Goal: Task Accomplishment & Management: Manage account settings

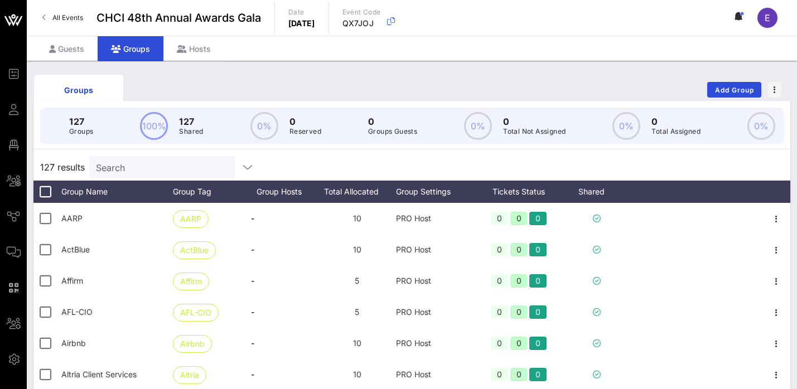
click at [145, 167] on input "Search" at bounding box center [161, 167] width 131 height 15
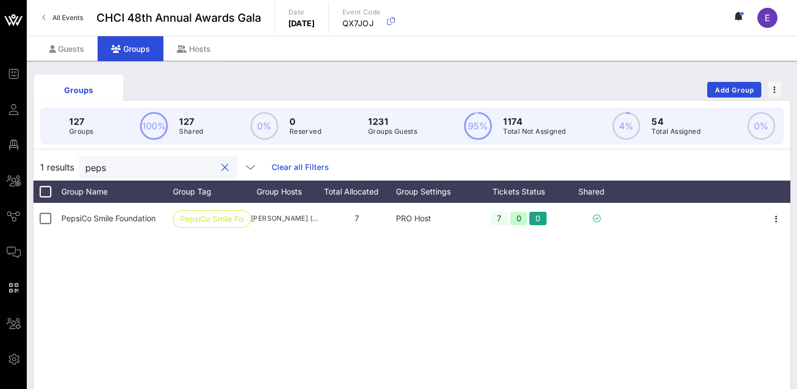
type input "peps"
click at [721, 88] on span "Add Group" at bounding box center [735, 90] width 40 height 8
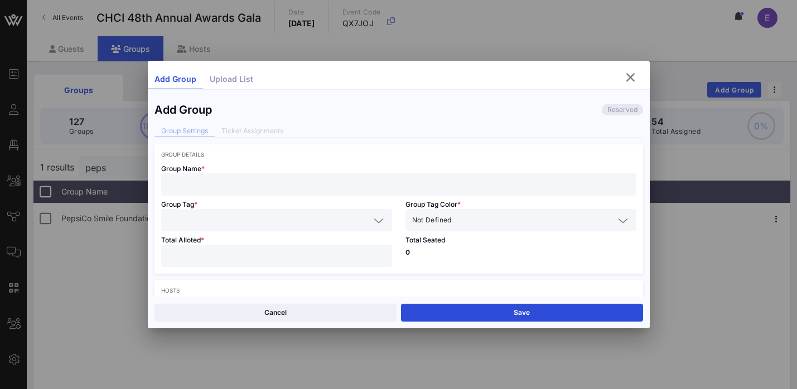
click at [330, 181] on input "text" at bounding box center [399, 184] width 462 height 15
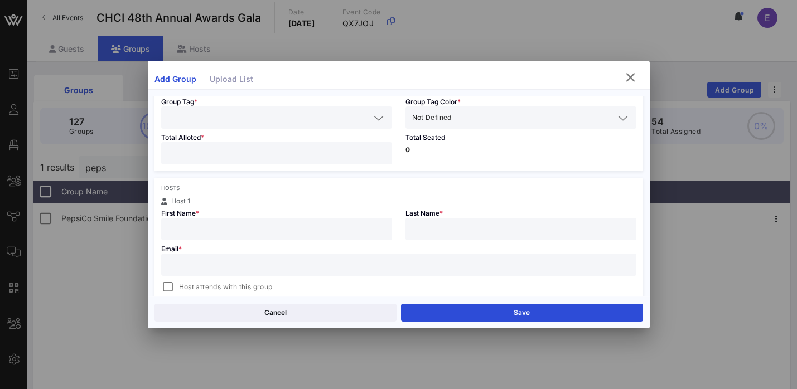
scroll to position [108, 0]
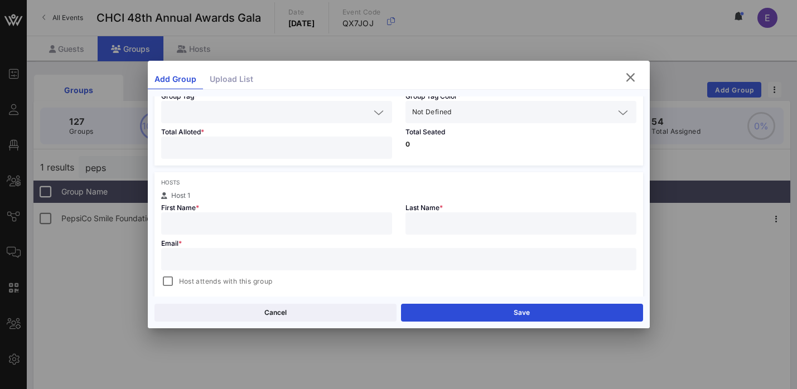
click at [272, 227] on input "text" at bounding box center [277, 223] width 218 height 15
paste input "[PERSON_NAME]"
click at [206, 227] on input "[PERSON_NAME]" at bounding box center [277, 223] width 218 height 15
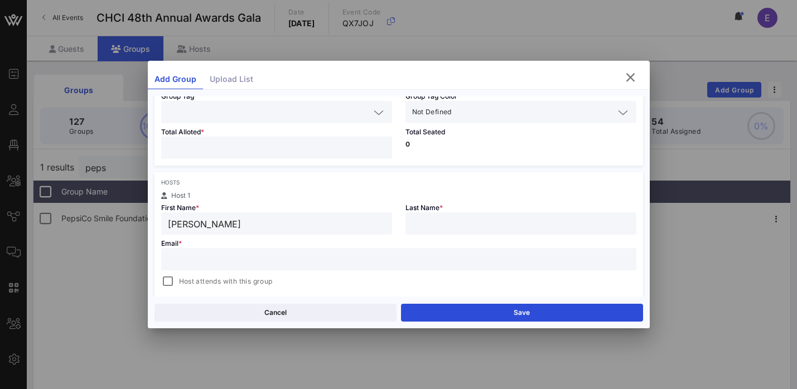
type input "[PERSON_NAME]"
paste input "[PERSON_NAME]"
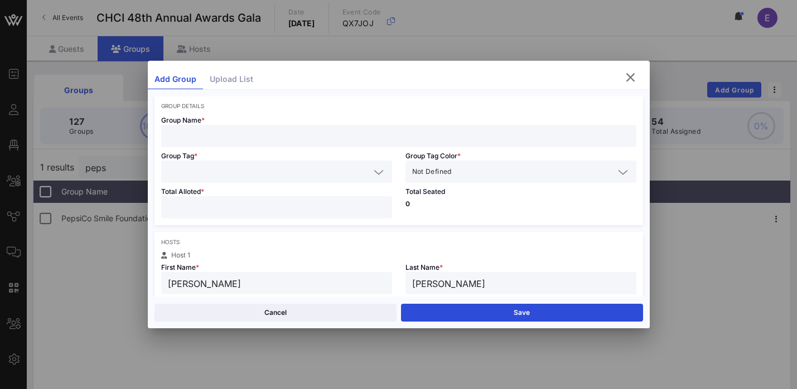
scroll to position [27, 0]
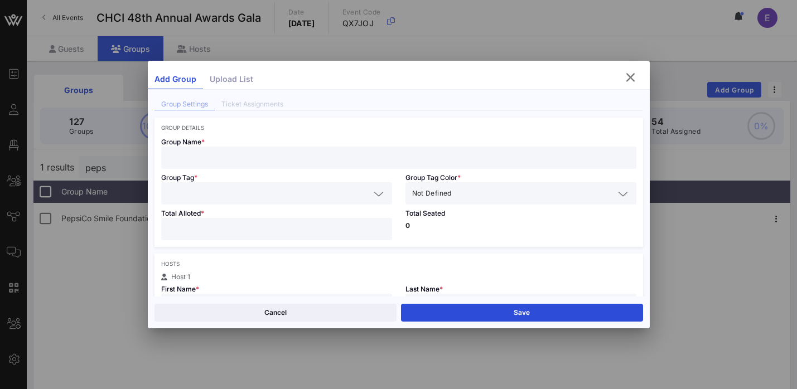
type input "[PERSON_NAME]"
click at [225, 160] on input "text" at bounding box center [399, 158] width 462 height 15
type input "Target"
click at [230, 190] on input "text" at bounding box center [269, 193] width 202 height 15
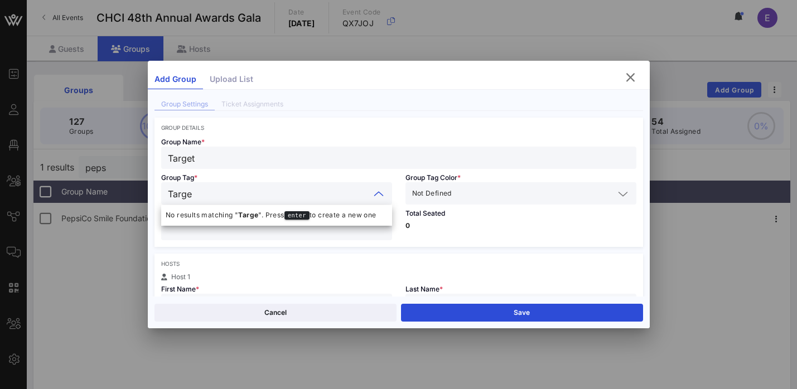
type input "Target"
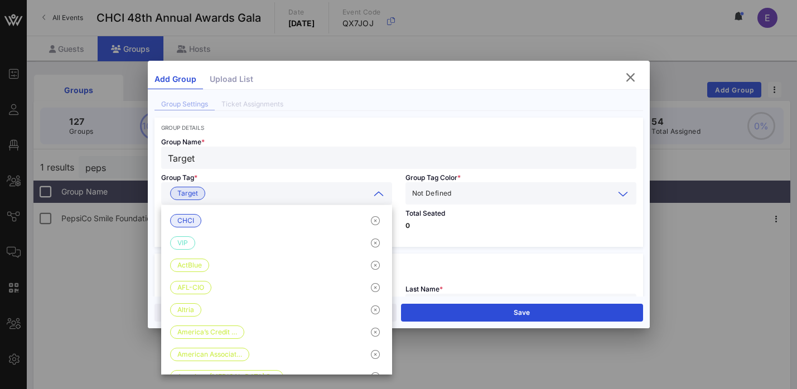
click at [459, 194] on input "text" at bounding box center [534, 193] width 160 height 15
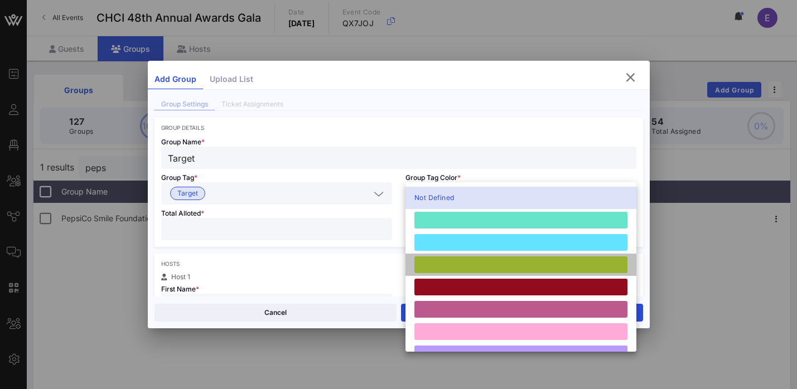
click at [450, 273] on div at bounding box center [521, 265] width 231 height 22
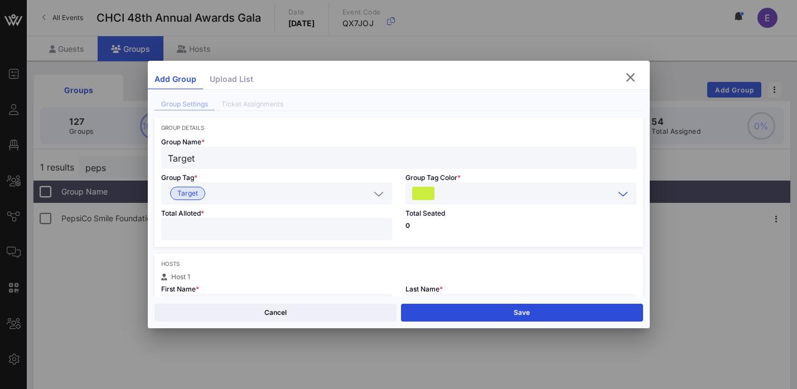
click at [305, 238] on div at bounding box center [277, 229] width 218 height 22
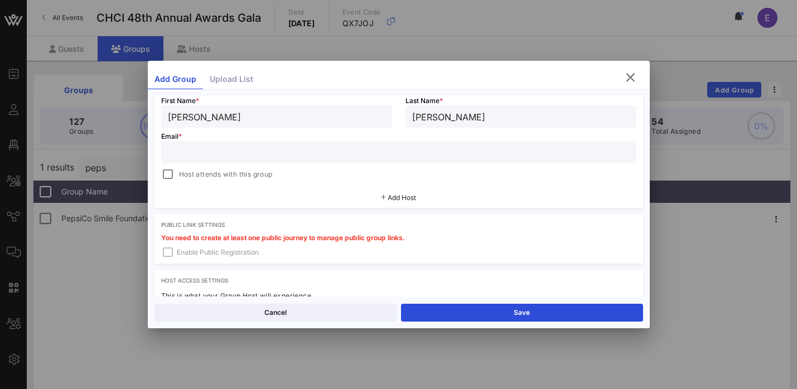
scroll to position [219, 0]
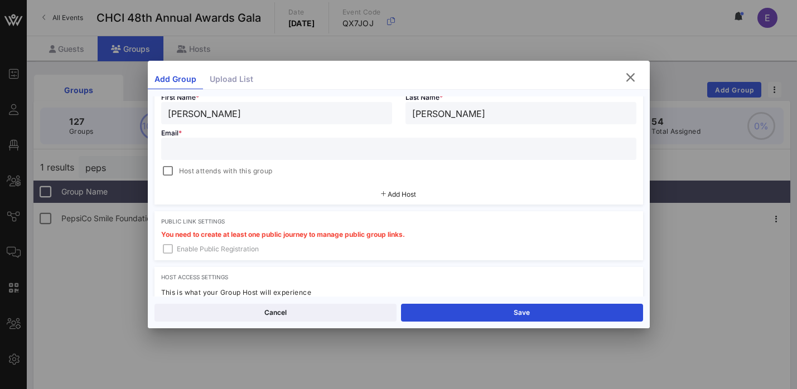
type input "**"
click at [315, 150] on input "text" at bounding box center [399, 149] width 462 height 15
paste input "[PERSON_NAME][EMAIL_ADDRESS][PERSON_NAME][DOMAIN_NAME]"
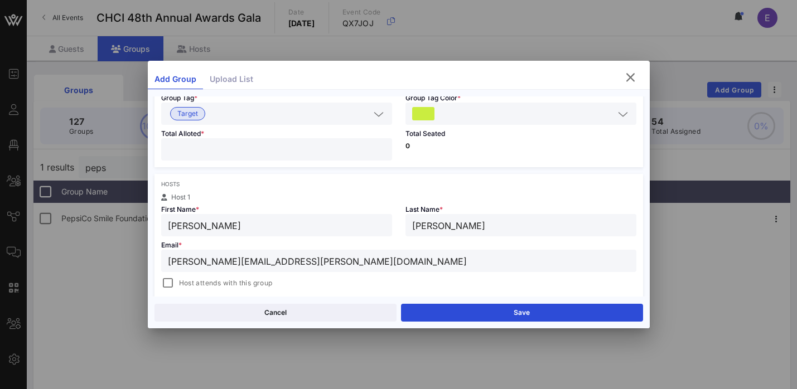
scroll to position [3, 0]
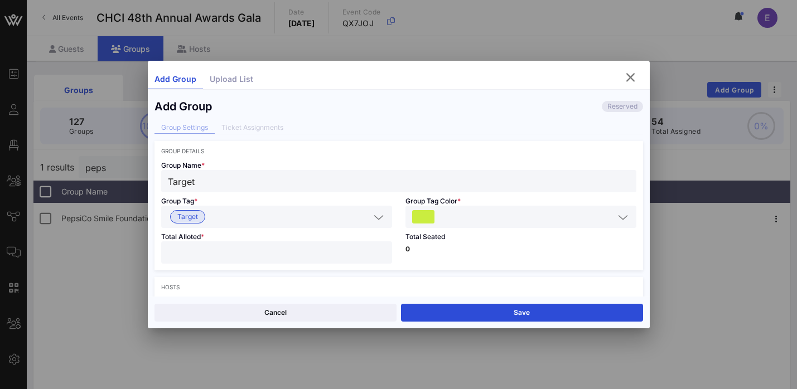
type input "[PERSON_NAME][EMAIL_ADDRESS][PERSON_NAME][DOMAIN_NAME]"
drag, startPoint x: 254, startPoint y: 184, endPoint x: 137, endPoint y: 184, distance: 117.7
click at [137, 184] on div "Event Builder Guests Floor Plan All Groups Journeys Comms QR Scanner Team Setti…" at bounding box center [398, 292] width 797 height 585
type input "Accenture"
click at [211, 221] on input "text" at bounding box center [290, 217] width 160 height 15
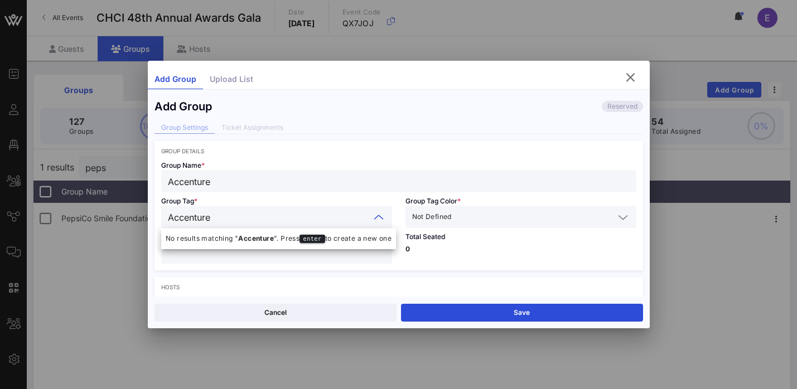
type input "Accenture"
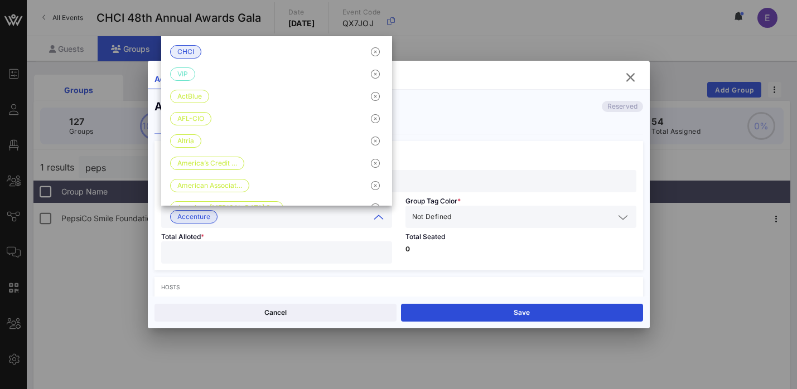
click at [457, 217] on input "text" at bounding box center [534, 217] width 160 height 15
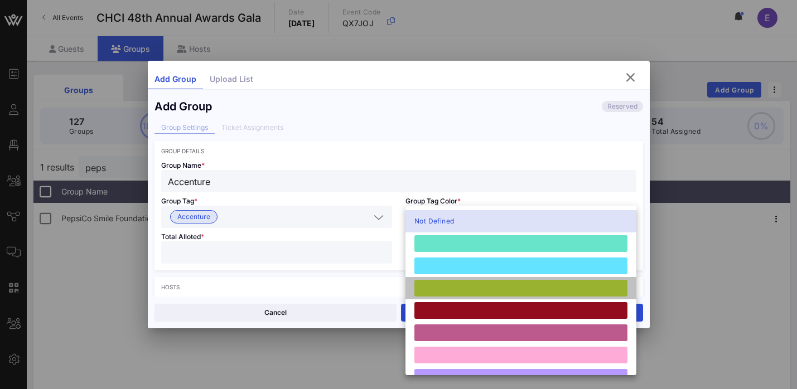
click at [458, 282] on div at bounding box center [520, 288] width 213 height 17
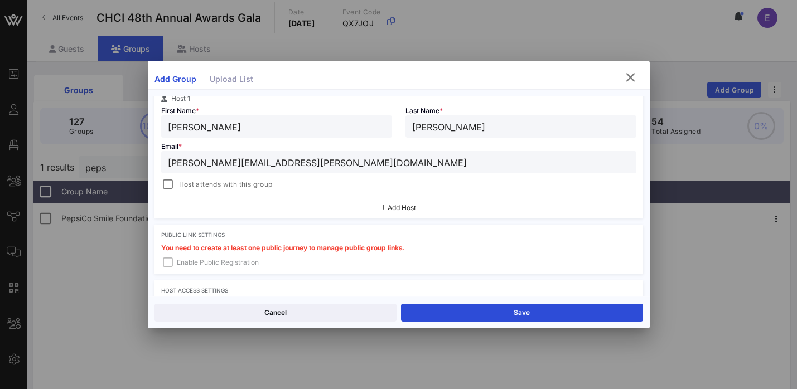
scroll to position [208, 0]
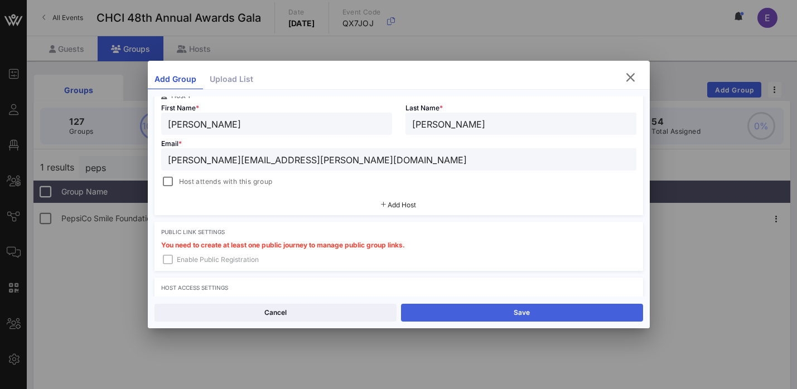
click at [490, 315] on button "Save" at bounding box center [522, 313] width 242 height 18
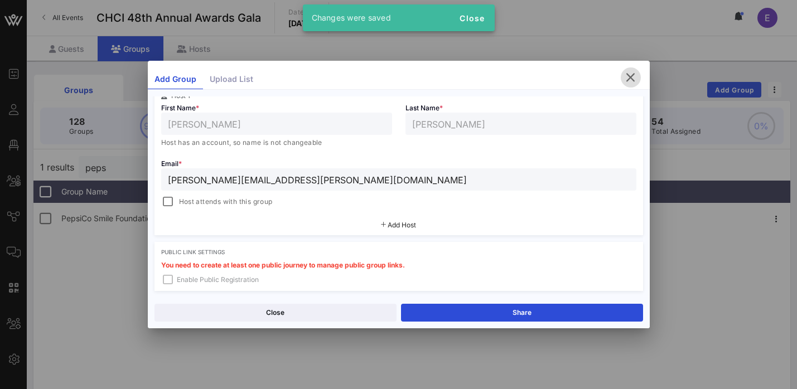
click at [631, 78] on icon "button" at bounding box center [630, 77] width 13 height 13
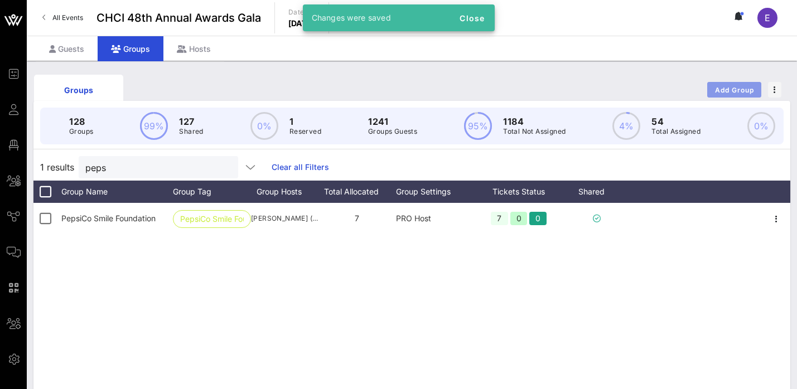
click at [725, 87] on span "Add Group" at bounding box center [735, 90] width 40 height 8
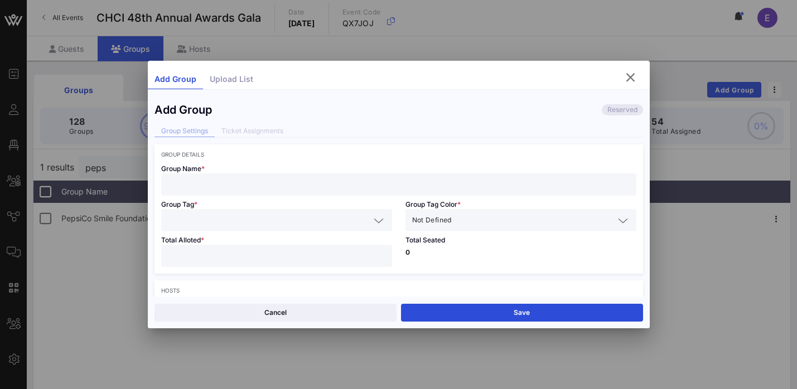
click at [402, 181] on input "text" at bounding box center [399, 184] width 462 height 15
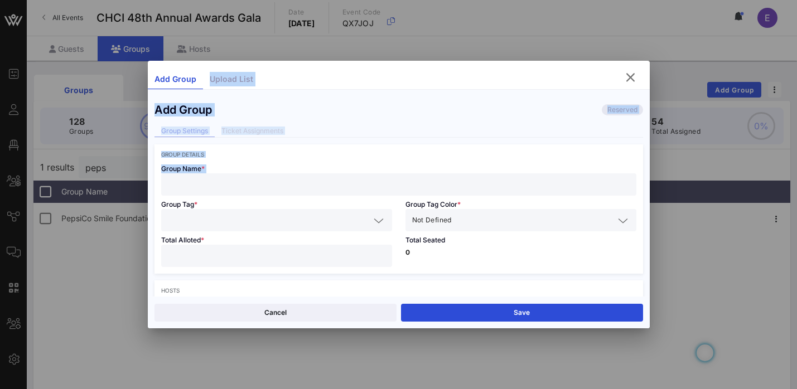
click at [402, 181] on input "text" at bounding box center [399, 184] width 462 height 15
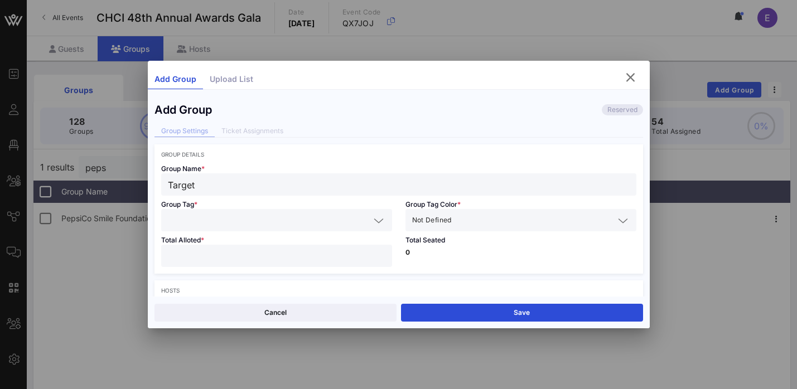
type input "Target"
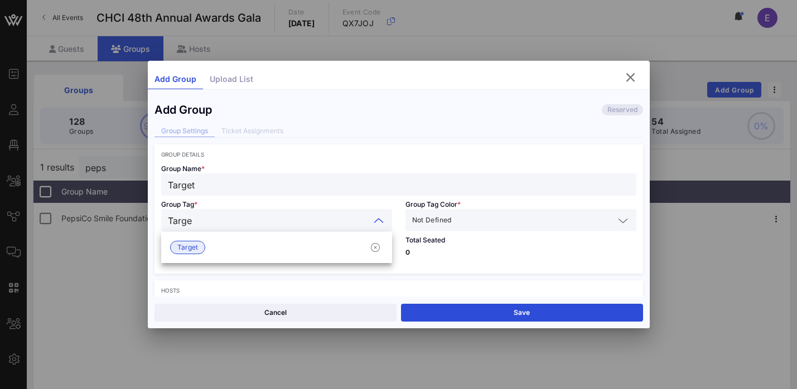
type input "Target"
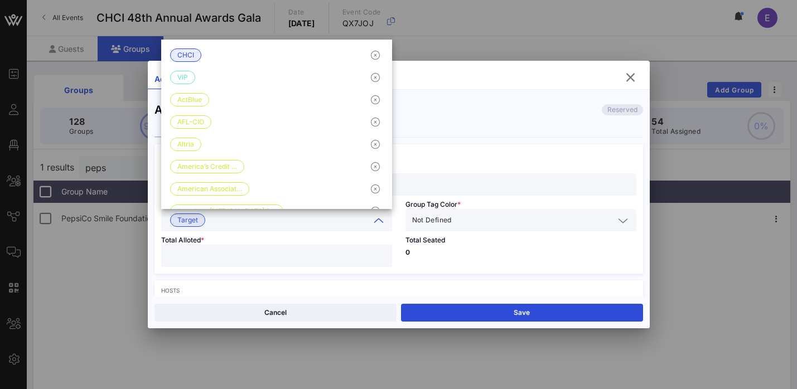
click at [494, 213] on div "Not Defined" at bounding box center [521, 220] width 218 height 22
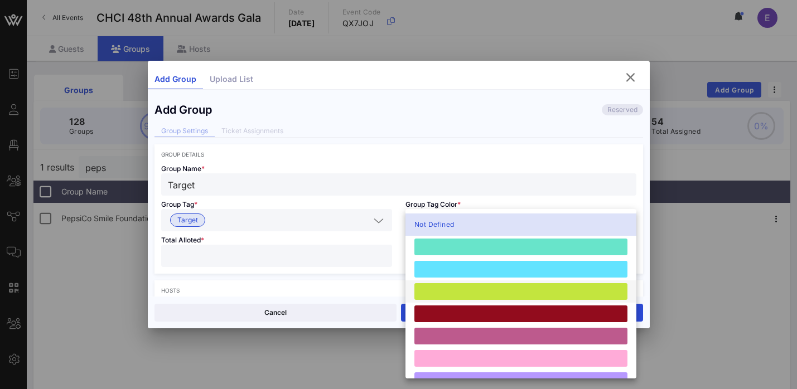
click at [467, 293] on div at bounding box center [520, 291] width 213 height 17
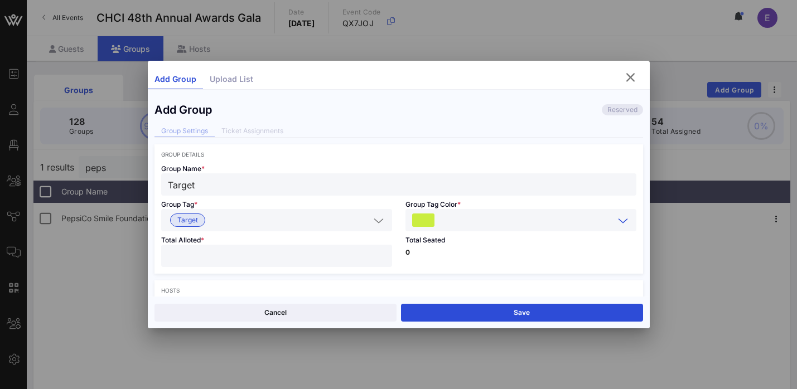
click at [324, 257] on input "number" at bounding box center [277, 256] width 218 height 15
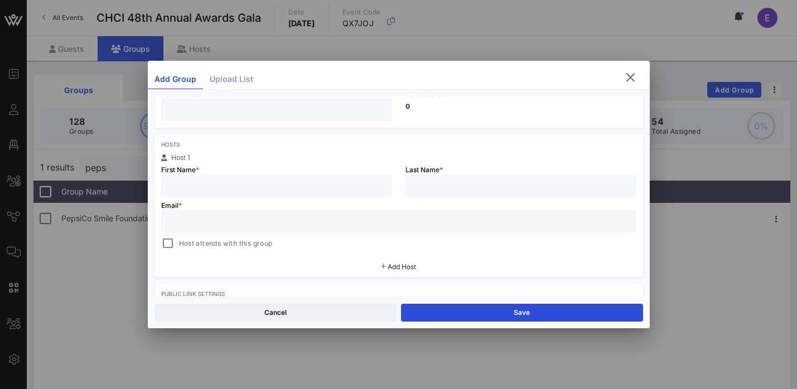
scroll to position [156, 0]
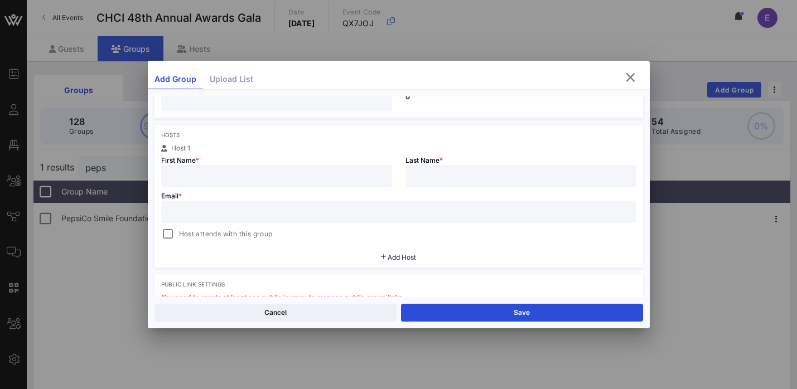
type input "**"
click at [363, 214] on input "text" at bounding box center [399, 212] width 462 height 15
paste input "[PERSON_NAME][EMAIL_ADDRESS][PERSON_NAME][DOMAIN_NAME]"
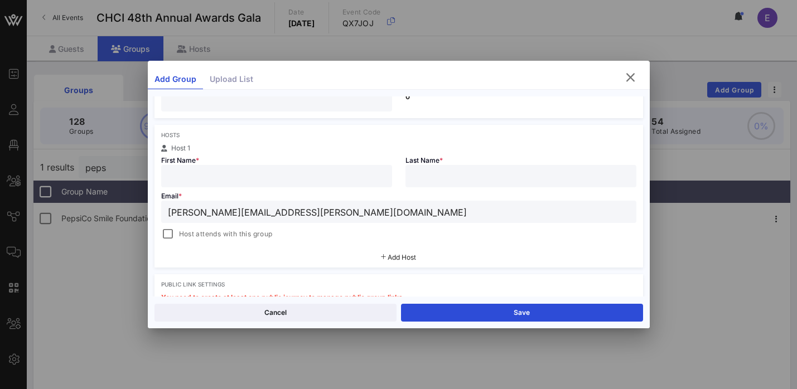
type input "[PERSON_NAME][EMAIL_ADDRESS][PERSON_NAME][DOMAIN_NAME]"
click at [457, 170] on input "text" at bounding box center [521, 176] width 218 height 15
type input "[PERSON_NAME]"
click at [308, 173] on input "text" at bounding box center [277, 176] width 218 height 15
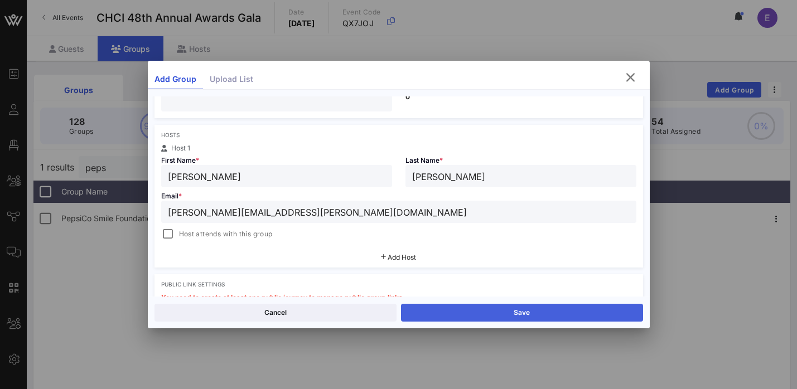
type input "[PERSON_NAME]"
click at [526, 317] on button "Save" at bounding box center [522, 313] width 242 height 18
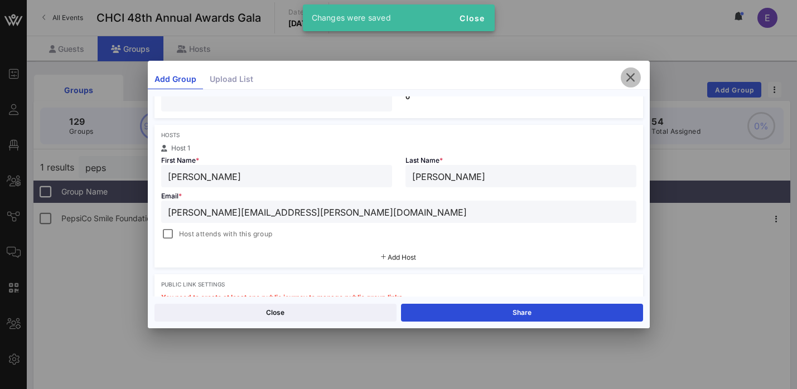
click at [633, 78] on icon "button" at bounding box center [630, 77] width 13 height 13
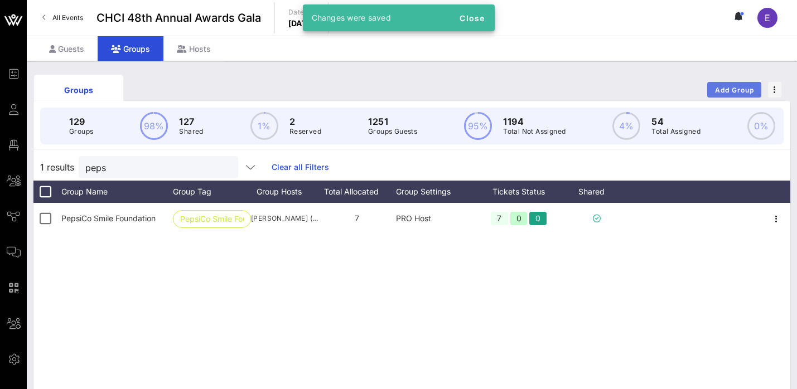
click at [726, 90] on span "Add Group" at bounding box center [735, 90] width 40 height 8
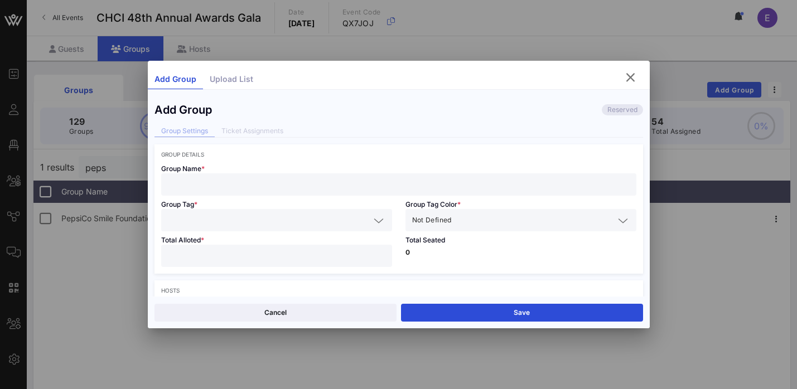
click at [310, 174] on div at bounding box center [399, 184] width 462 height 22
paste input "End [PERSON_NAME] (ECU)"
type input "End [PERSON_NAME] (ECU)"
click at [274, 221] on input "text" at bounding box center [269, 220] width 202 height 15
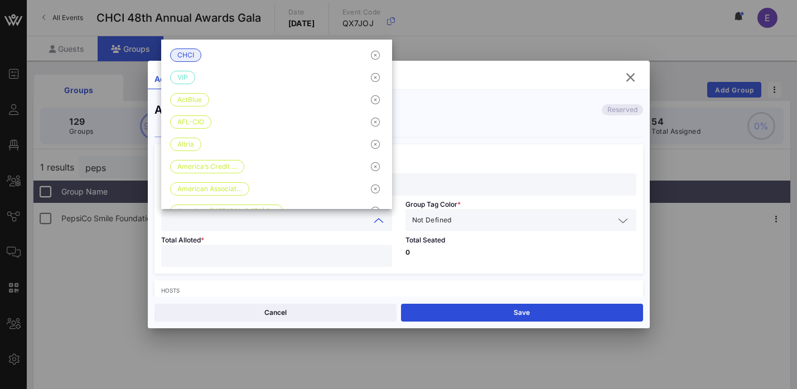
paste input "End [PERSON_NAME] (ECU)"
type input "End [PERSON_NAME] (ECU)"
click at [472, 221] on input "text" at bounding box center [534, 220] width 160 height 15
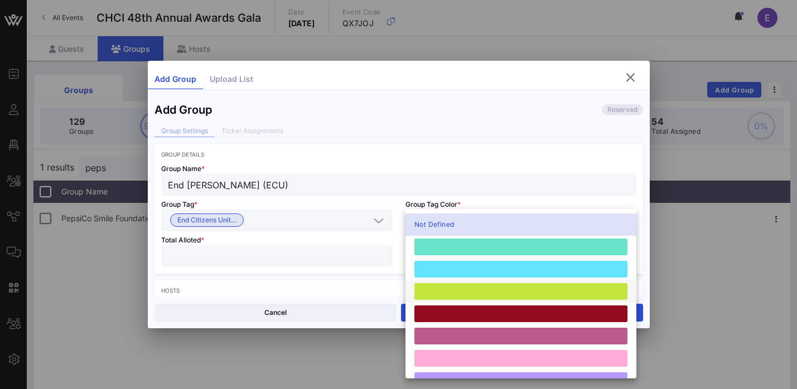
click at [459, 291] on div at bounding box center [520, 291] width 213 height 17
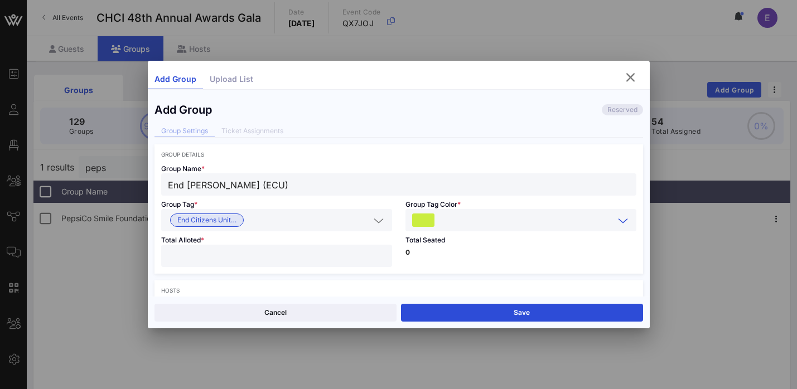
click at [341, 259] on input "number" at bounding box center [277, 256] width 218 height 15
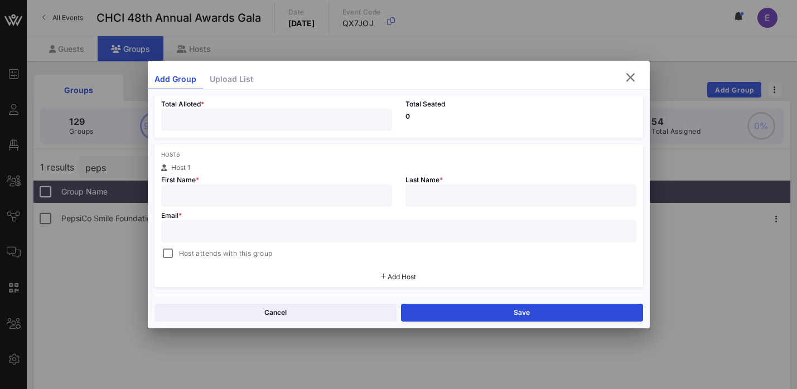
scroll to position [138, 0]
type input "*"
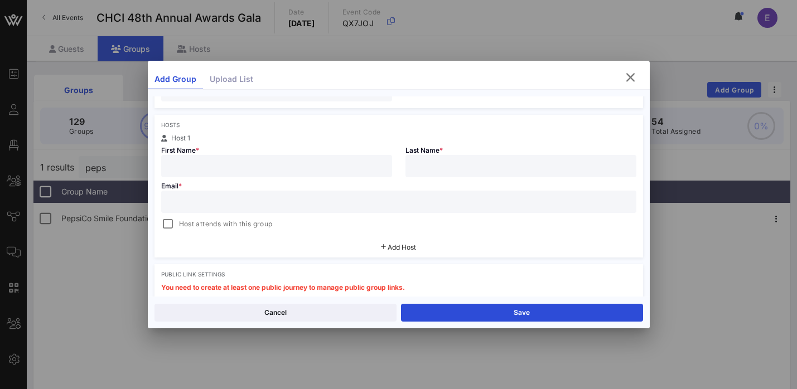
click at [326, 193] on div at bounding box center [399, 202] width 462 height 22
paste input "[PERSON_NAME][EMAIL_ADDRESS][DOMAIN_NAME]"
type input "[PERSON_NAME][EMAIL_ADDRESS][DOMAIN_NAME]"
click at [307, 163] on input "text" at bounding box center [277, 166] width 218 height 15
paste input "[PERSON_NAME]"
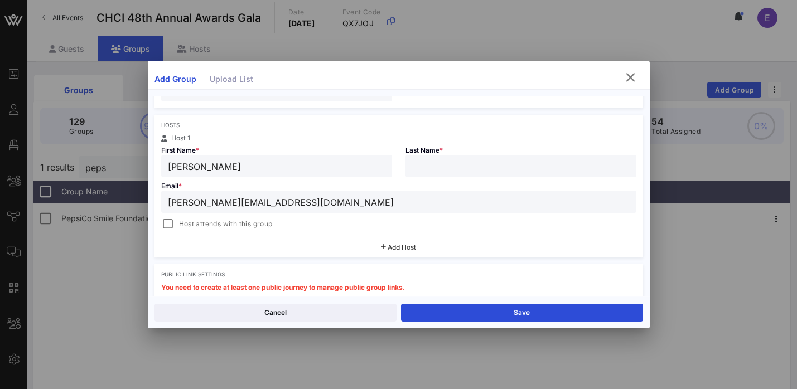
drag, startPoint x: 197, startPoint y: 167, endPoint x: 312, endPoint y: 167, distance: 114.9
click at [312, 167] on input "[PERSON_NAME]" at bounding box center [277, 166] width 218 height 15
type input "[PERSON_NAME]"
paste input "[PERSON_NAME]"
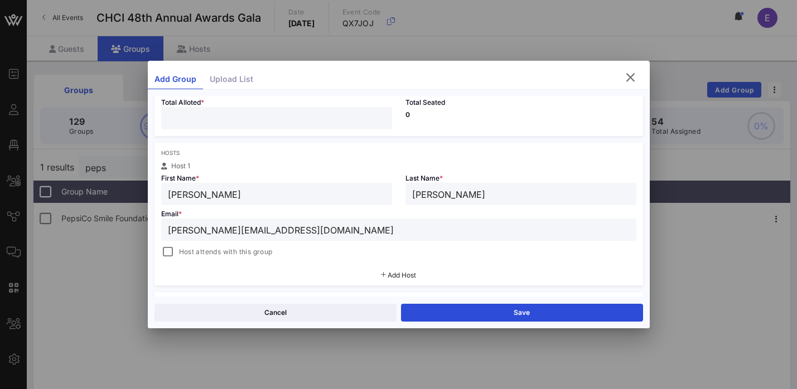
scroll to position [125, 0]
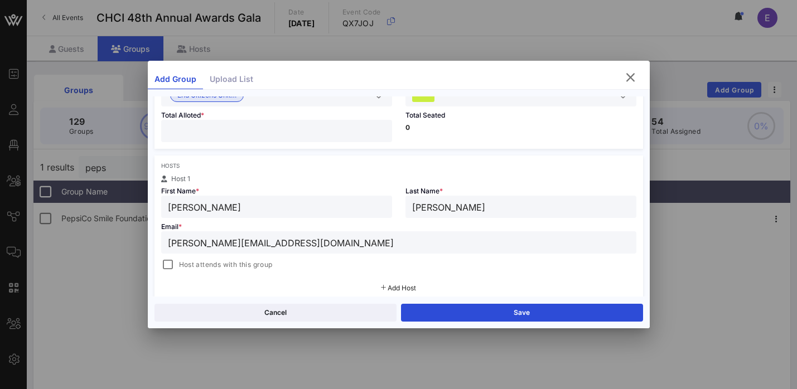
type input "[PERSON_NAME]"
click at [505, 308] on button "Save" at bounding box center [522, 313] width 242 height 18
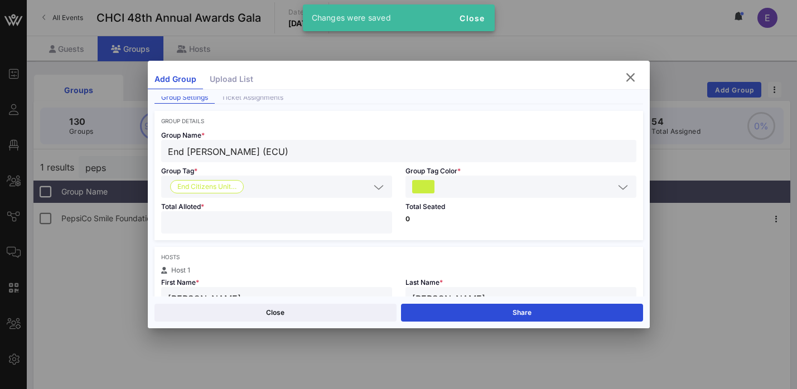
scroll to position [0, 0]
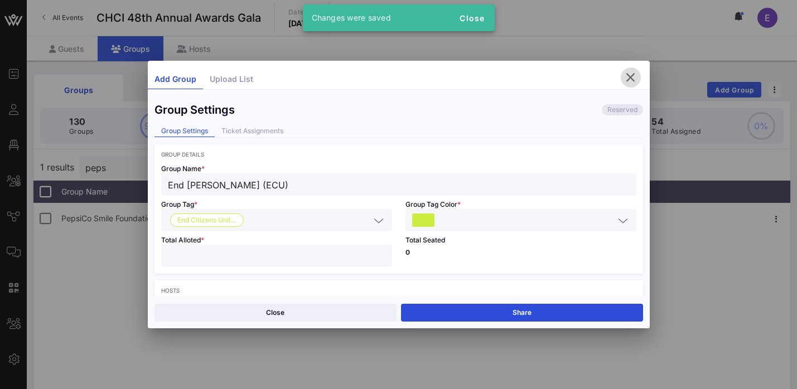
click at [628, 81] on icon "button" at bounding box center [630, 77] width 13 height 13
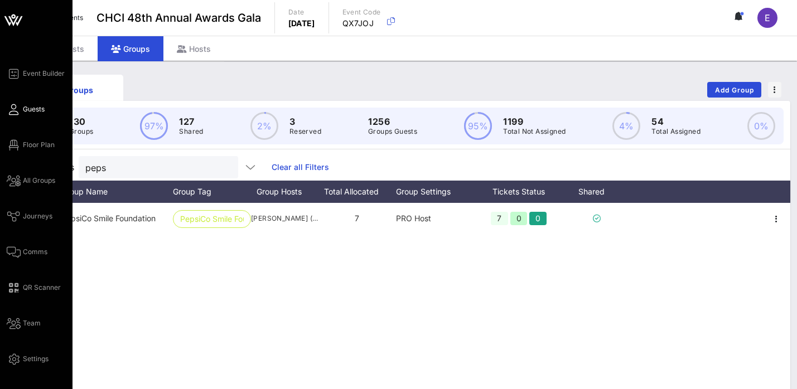
click at [29, 112] on span "Guests" at bounding box center [34, 109] width 22 height 10
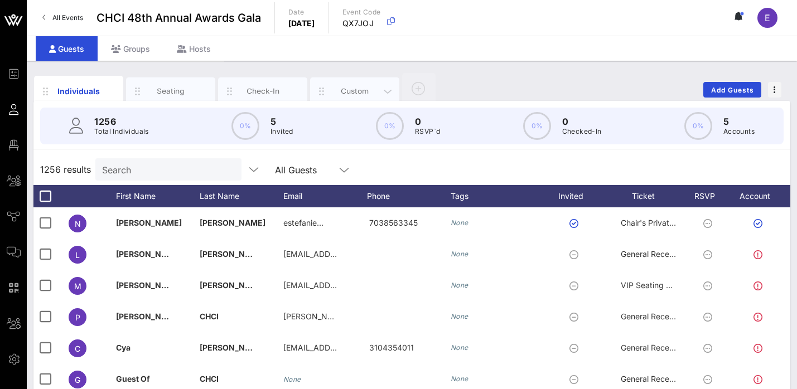
click at [346, 95] on div "Custom" at bounding box center [355, 91] width 50 height 11
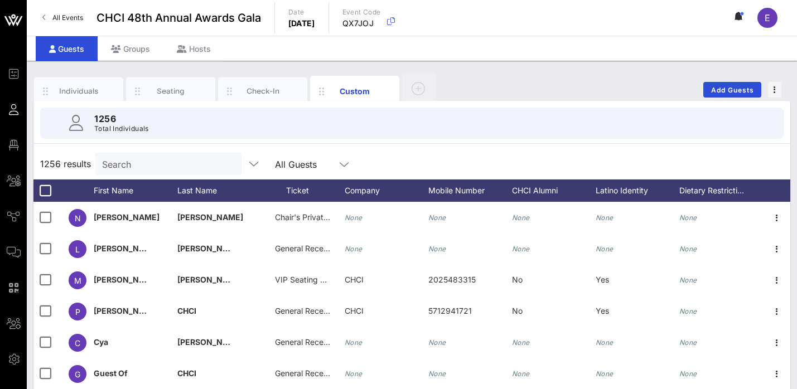
click at [148, 170] on input "Search" at bounding box center [167, 164] width 131 height 15
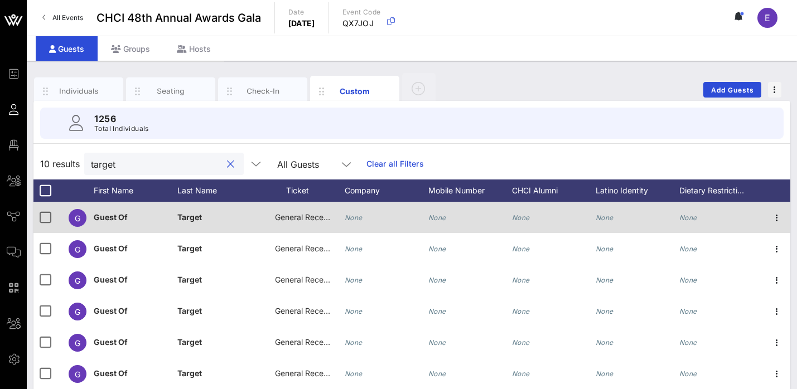
type input "target"
click at [303, 219] on span "General Reception" at bounding box center [308, 217] width 67 height 9
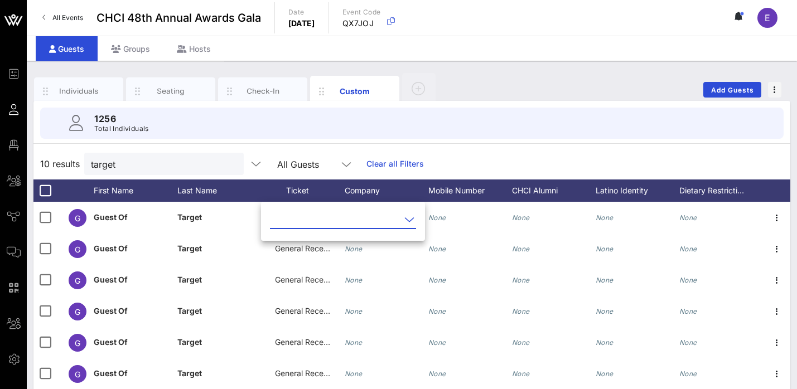
click at [324, 216] on input "text" at bounding box center [335, 220] width 131 height 18
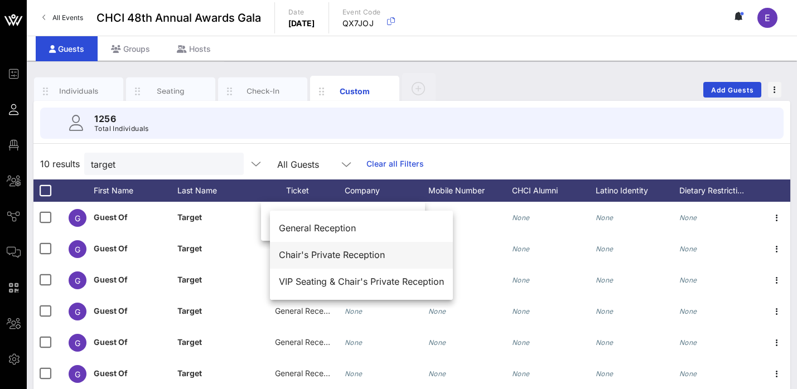
click at [334, 259] on div "Chair's Private Reception" at bounding box center [361, 255] width 165 height 11
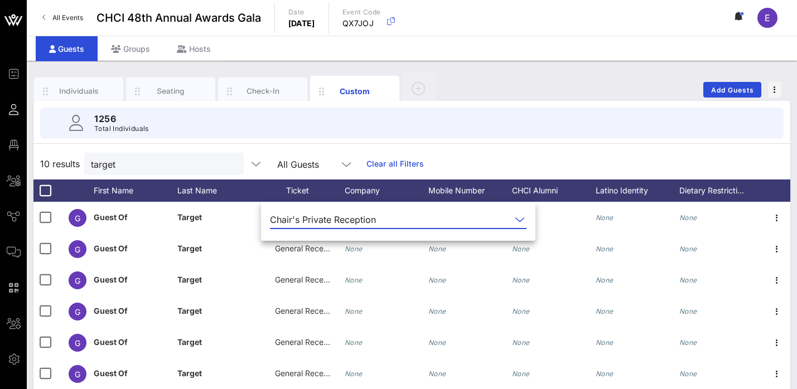
click at [536, 144] on div "1256 Total Individuals" at bounding box center [412, 123] width 770 height 45
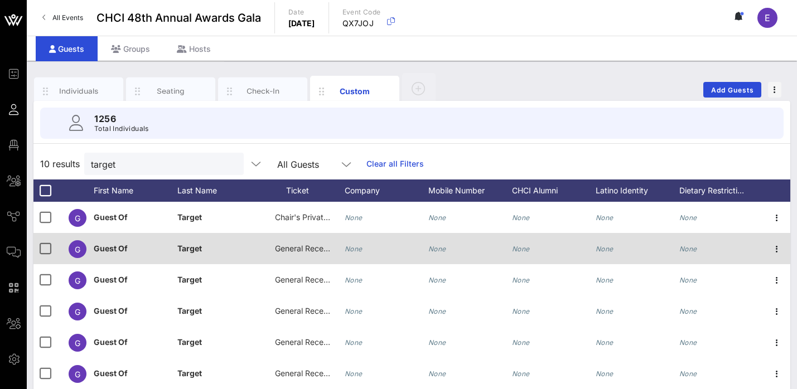
click at [286, 237] on div "General Reception" at bounding box center [303, 248] width 56 height 31
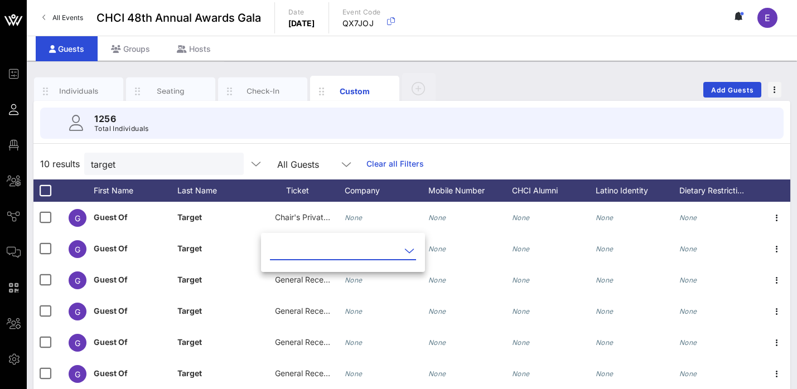
click at [317, 255] on input "text" at bounding box center [335, 251] width 131 height 18
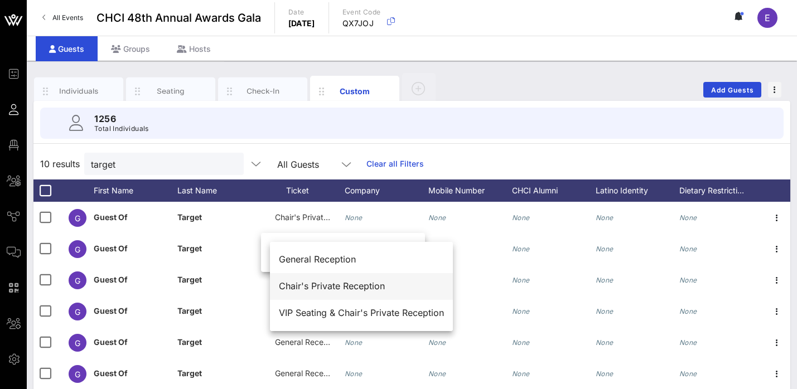
click at [329, 287] on div "Chair's Private Reception" at bounding box center [361, 286] width 165 height 11
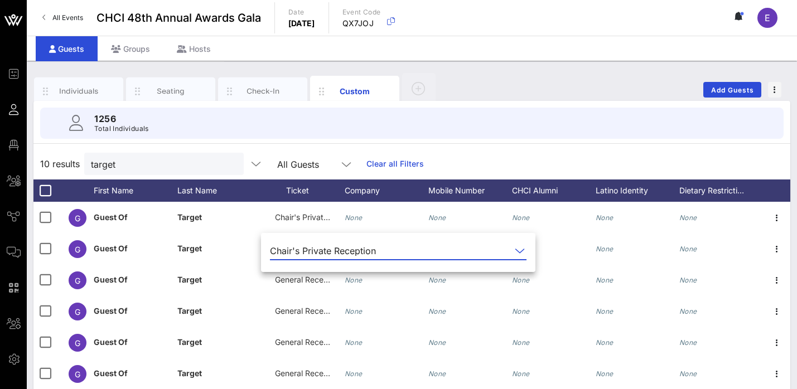
click at [501, 146] on div "1256 Total Individuals 10 results target All Guests Clear all Filters First Nam…" at bounding box center [411, 319] width 757 height 436
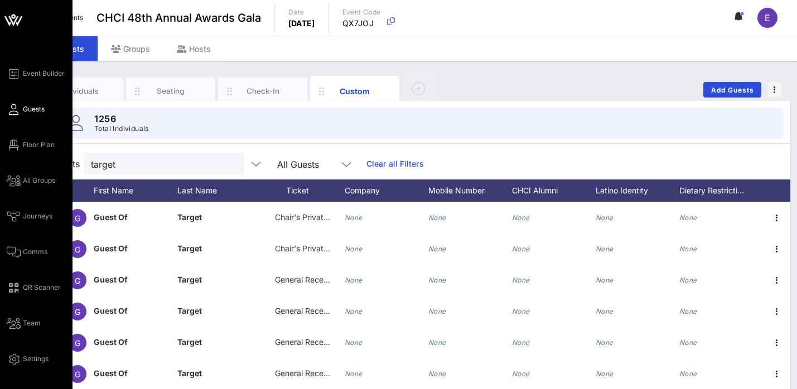
click at [17, 110] on icon at bounding box center [14, 110] width 14 height 2
